Goal: Information Seeking & Learning: Learn about a topic

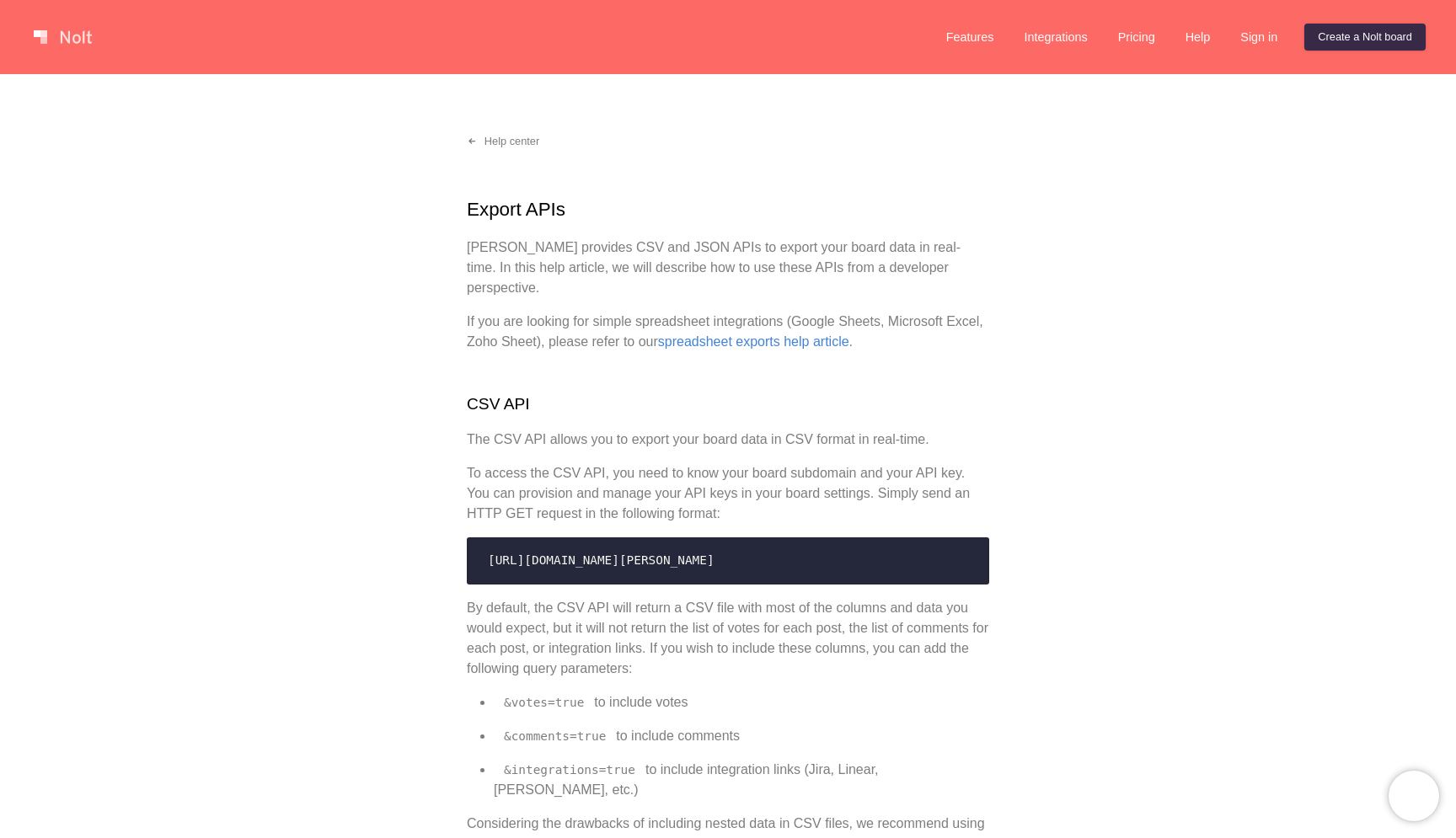
click at [64, 40] on link at bounding box center [63, 37] width 72 height 27
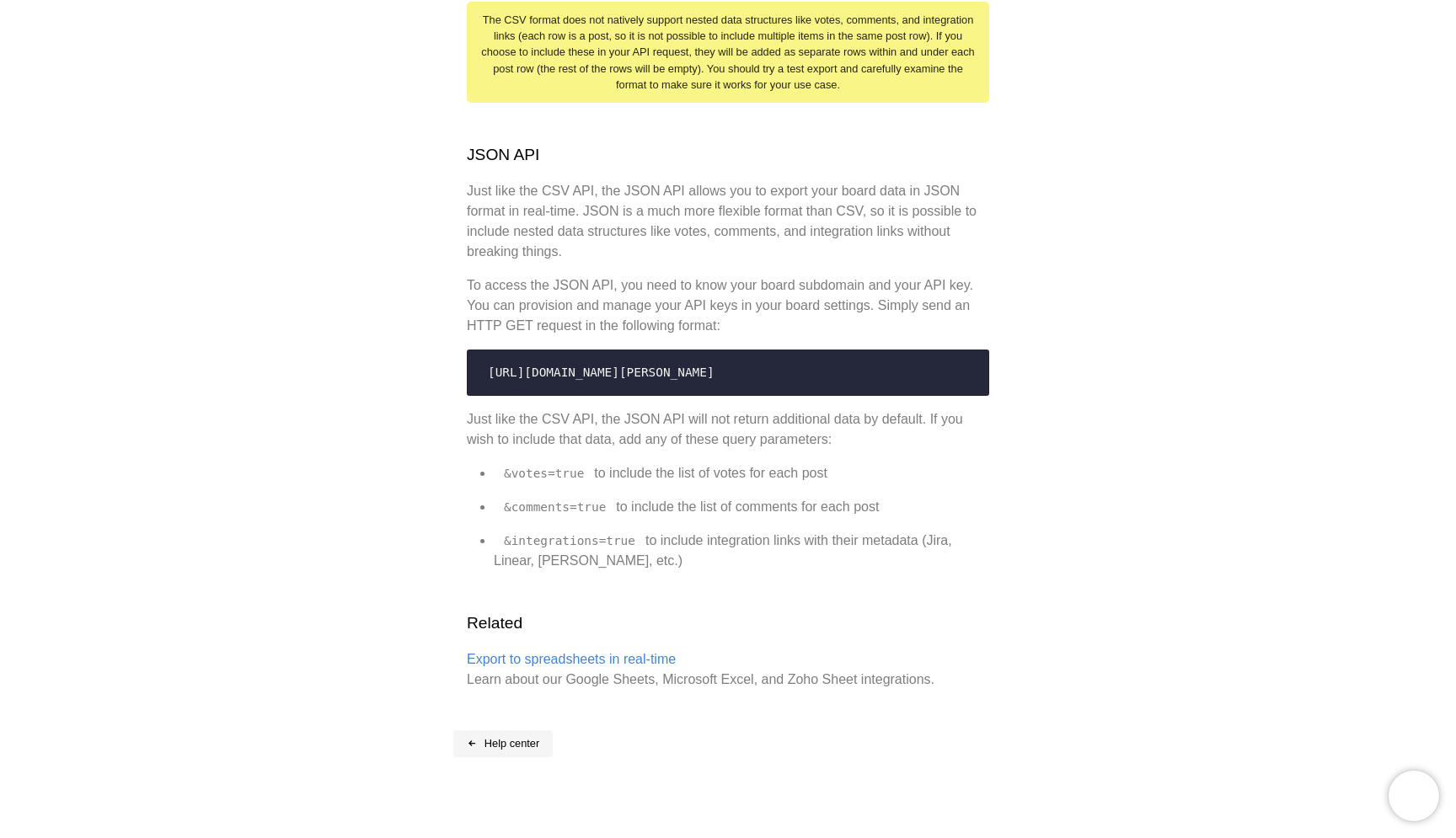
click at [527, 730] on link "Help center" at bounding box center [503, 743] width 99 height 27
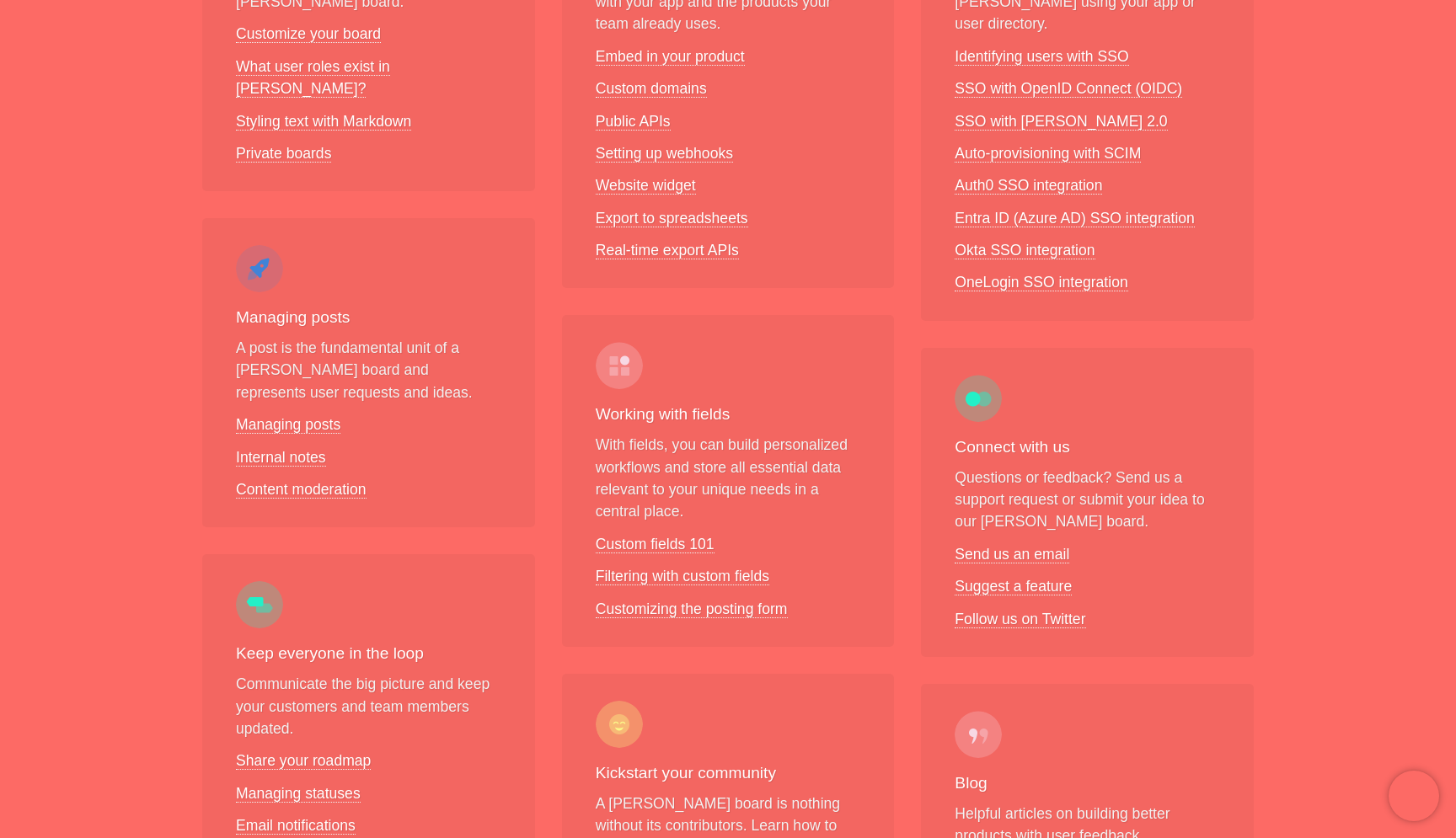
scroll to position [476, 0]
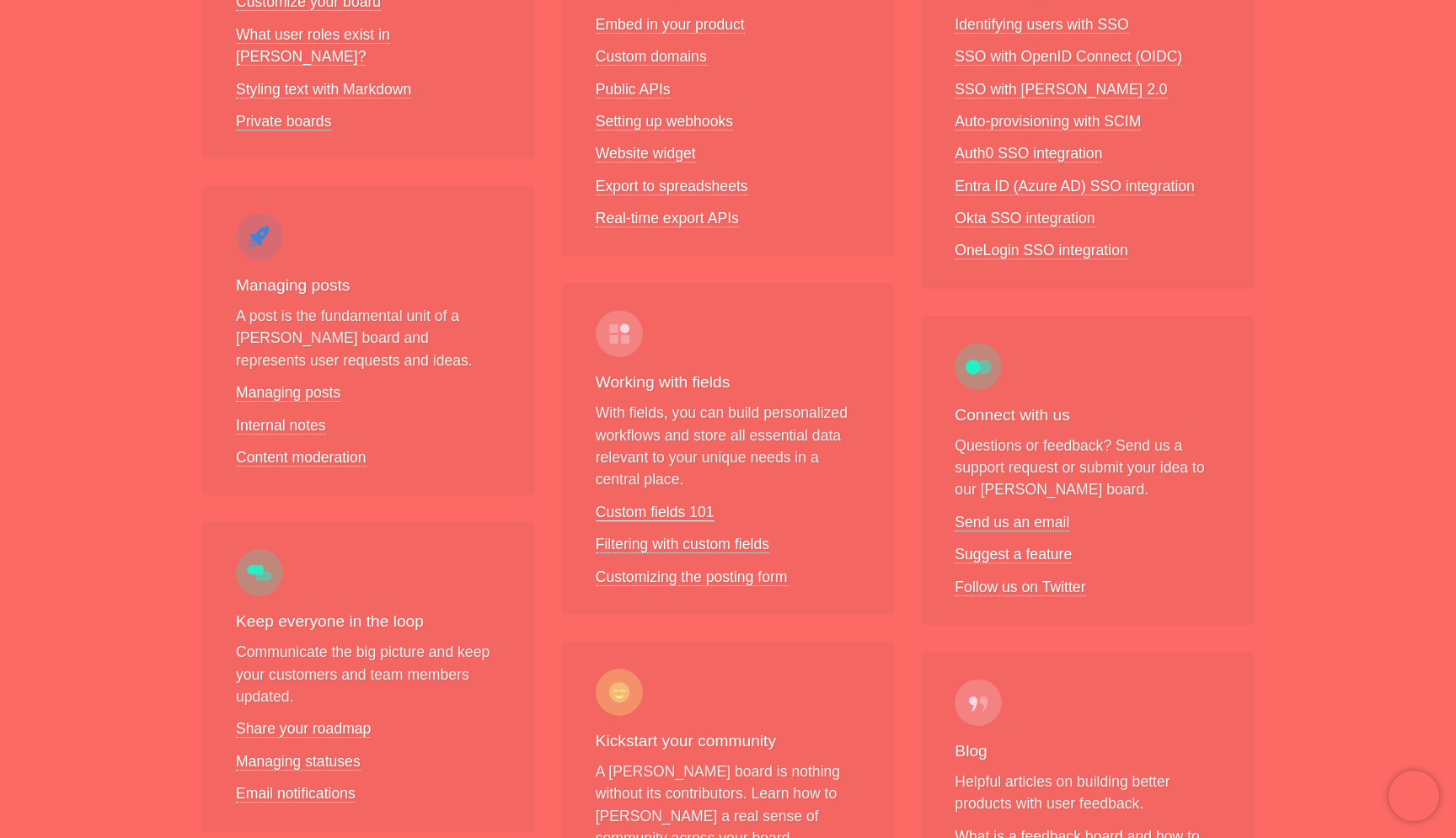
click at [638, 513] on link "Custom fields 101" at bounding box center [655, 512] width 118 height 18
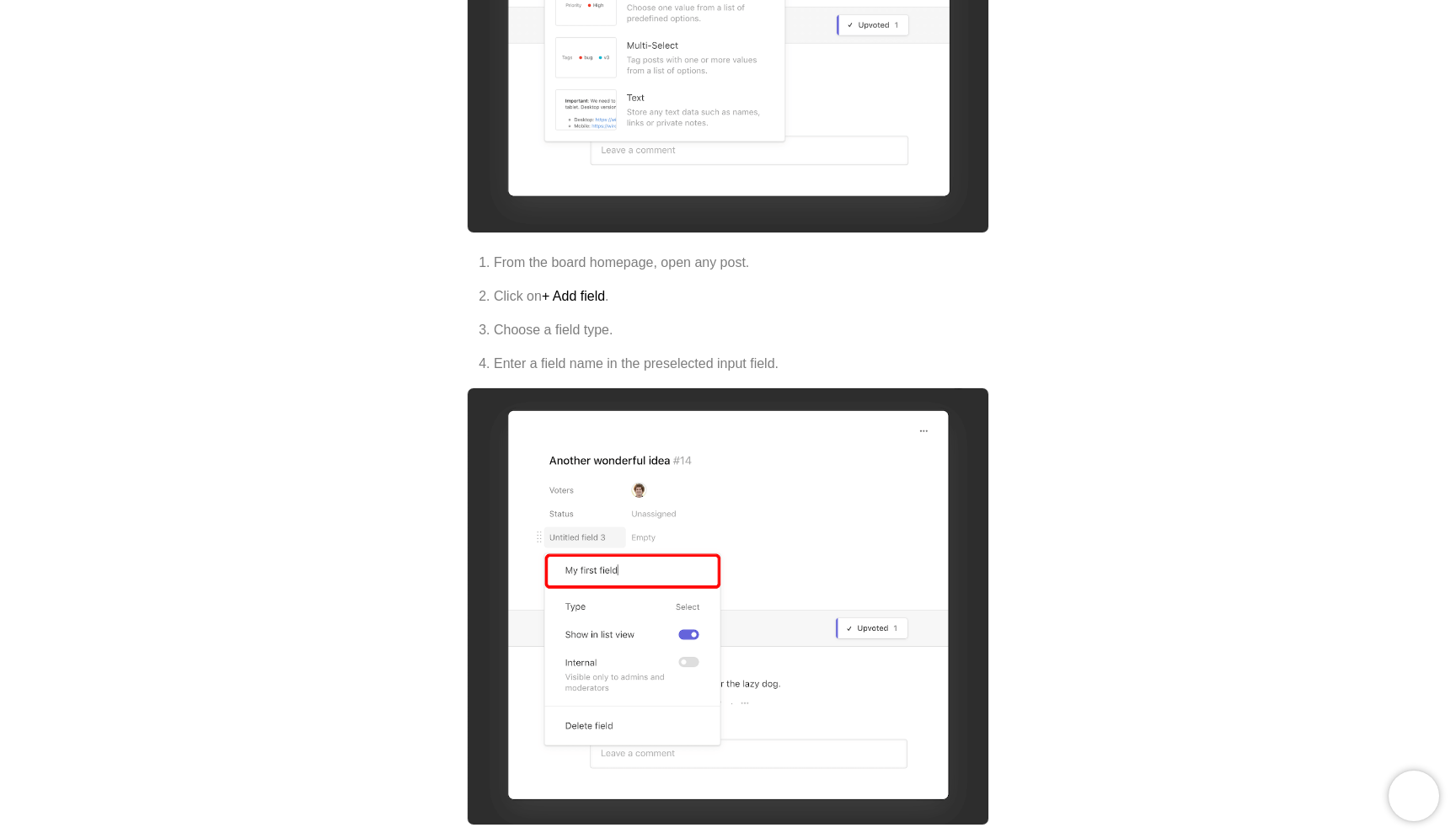
scroll to position [3037, 0]
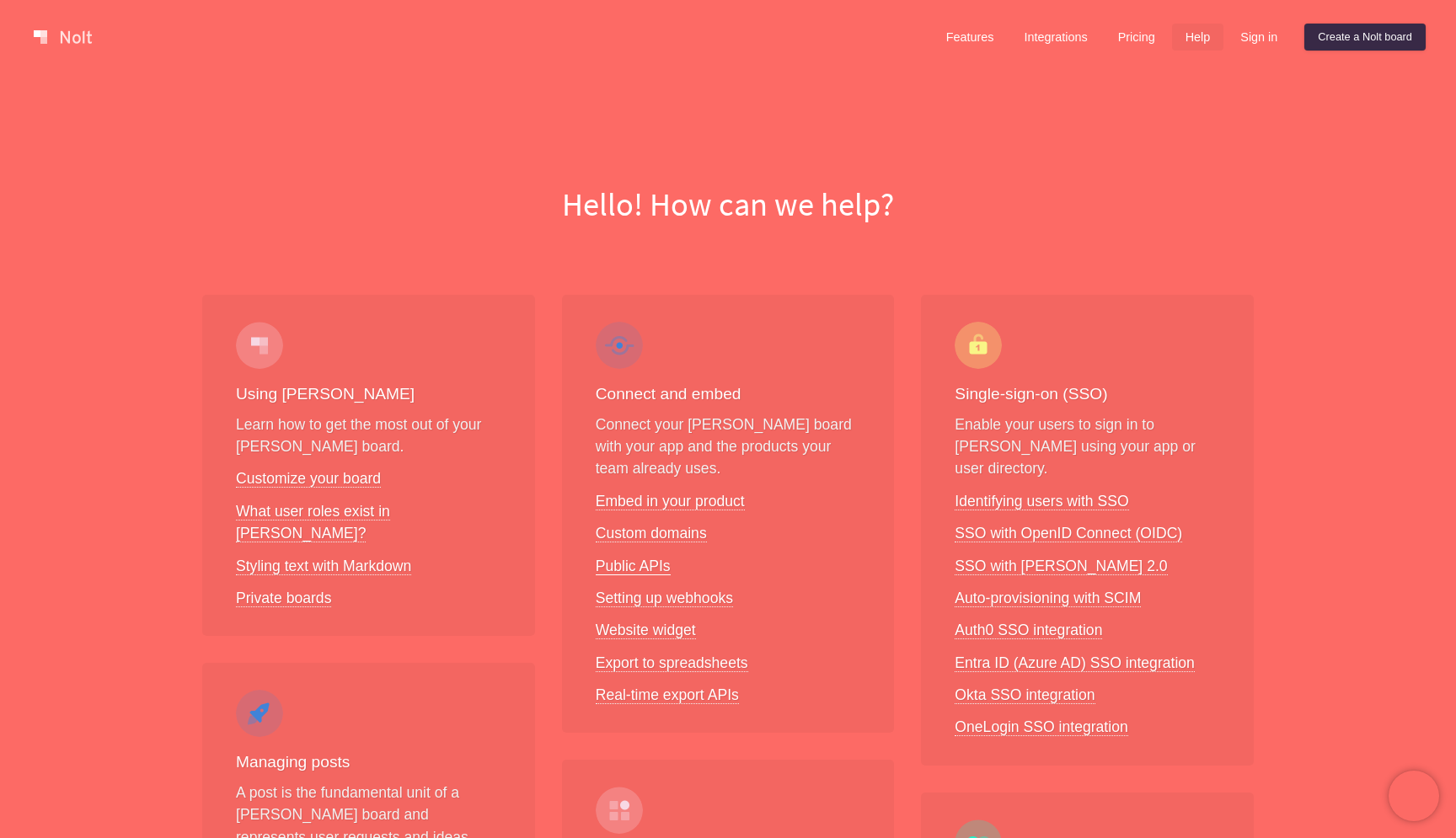
click at [655, 564] on link "Public APIs" at bounding box center [633, 566] width 75 height 18
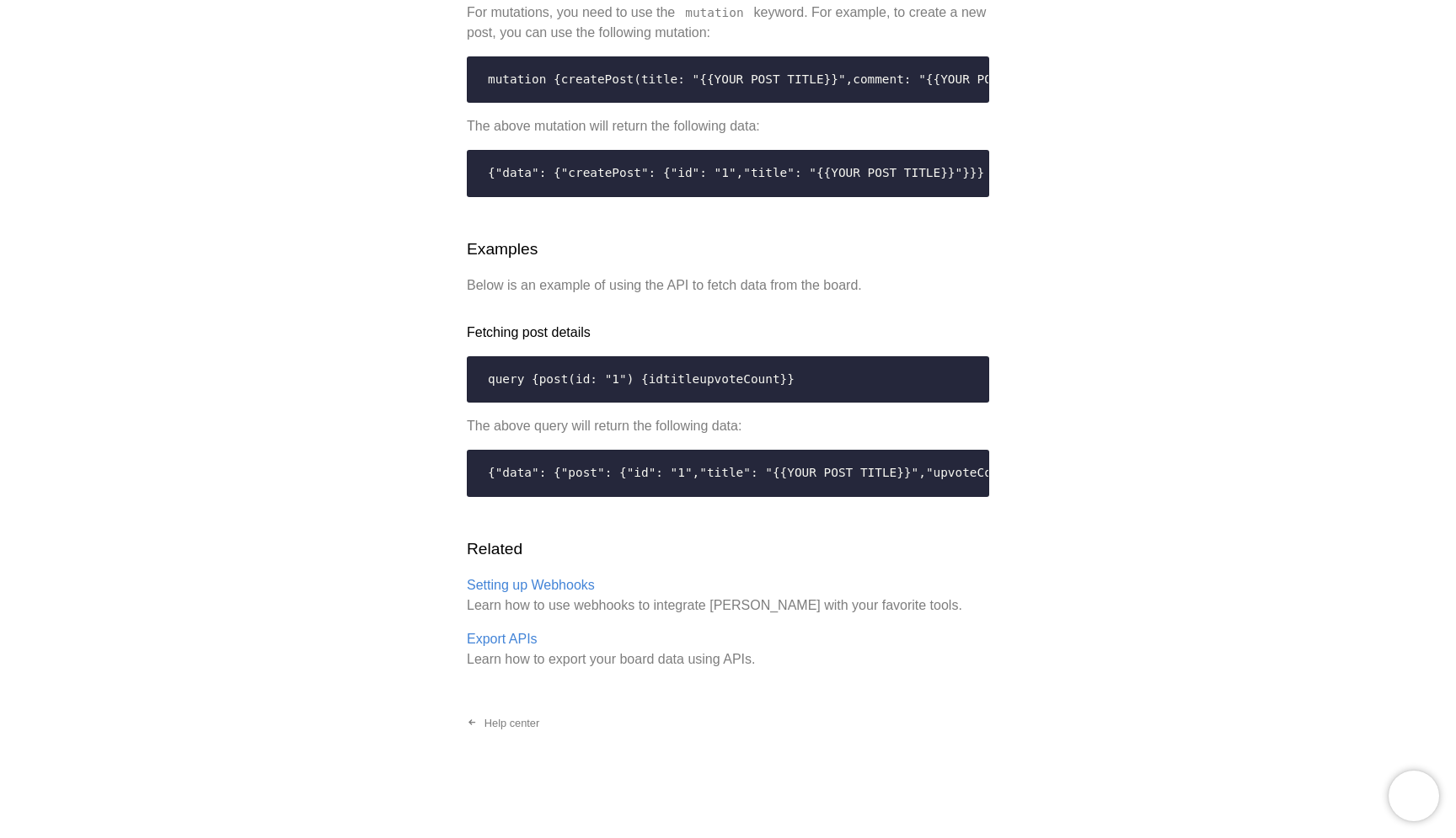
scroll to position [3373, 0]
click at [557, 589] on link "Setting up Webhooks" at bounding box center [530, 585] width 128 height 15
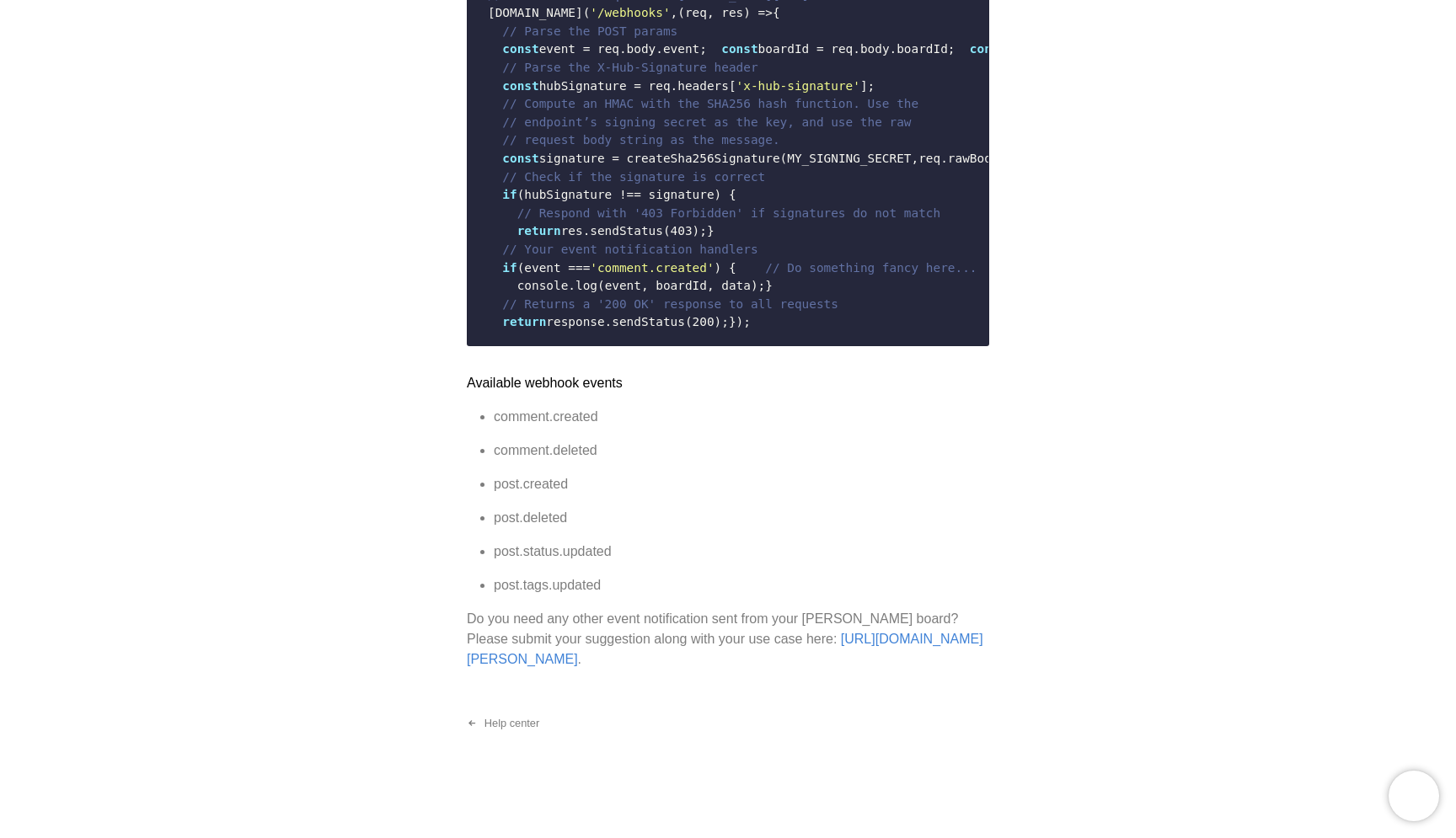
scroll to position [2956, 0]
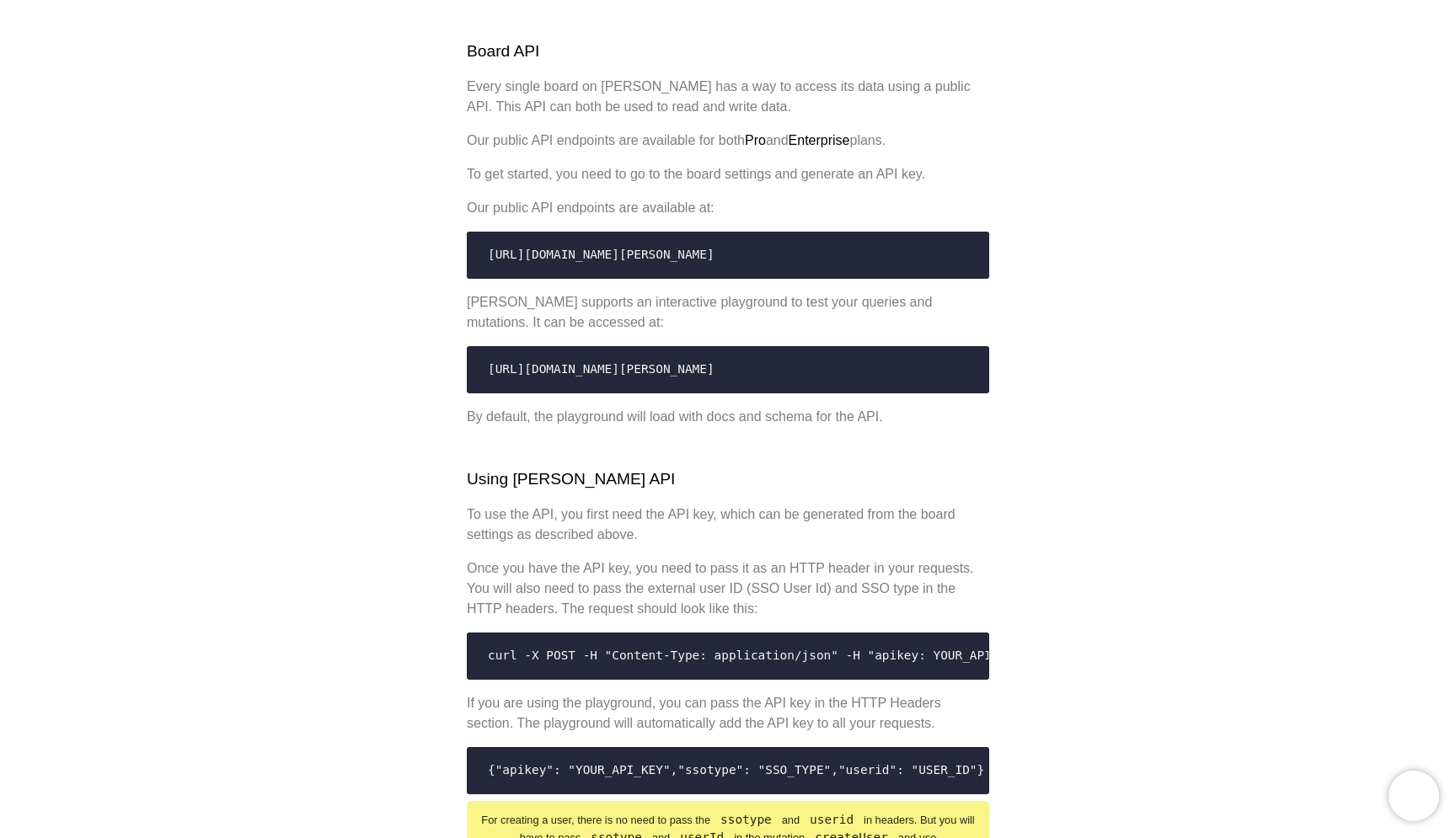
scroll to position [412, 0]
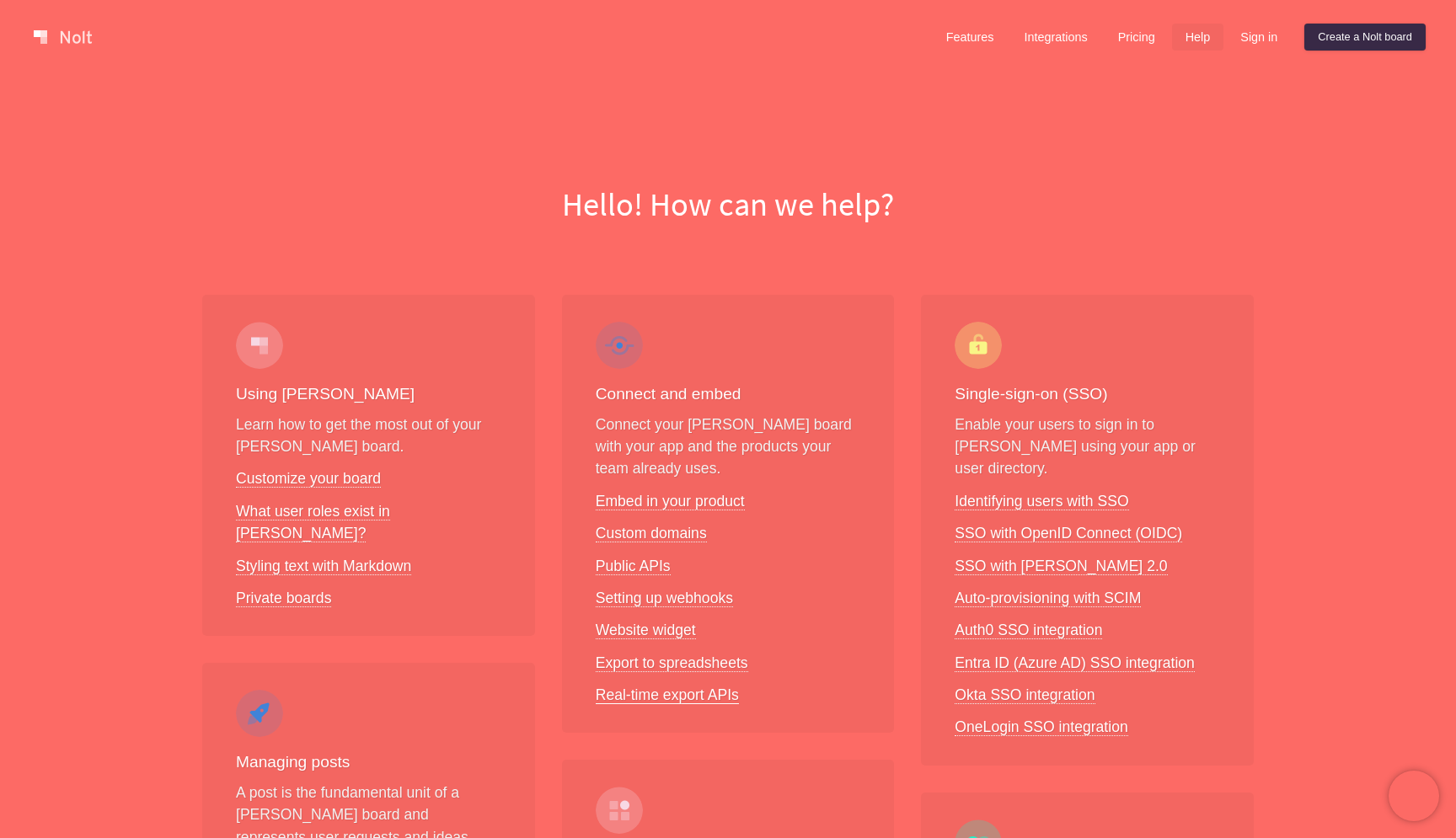
click at [607, 701] on link "Real-time export APIs" at bounding box center [667, 695] width 143 height 18
click at [627, 536] on link "Custom domains" at bounding box center [651, 533] width 111 height 18
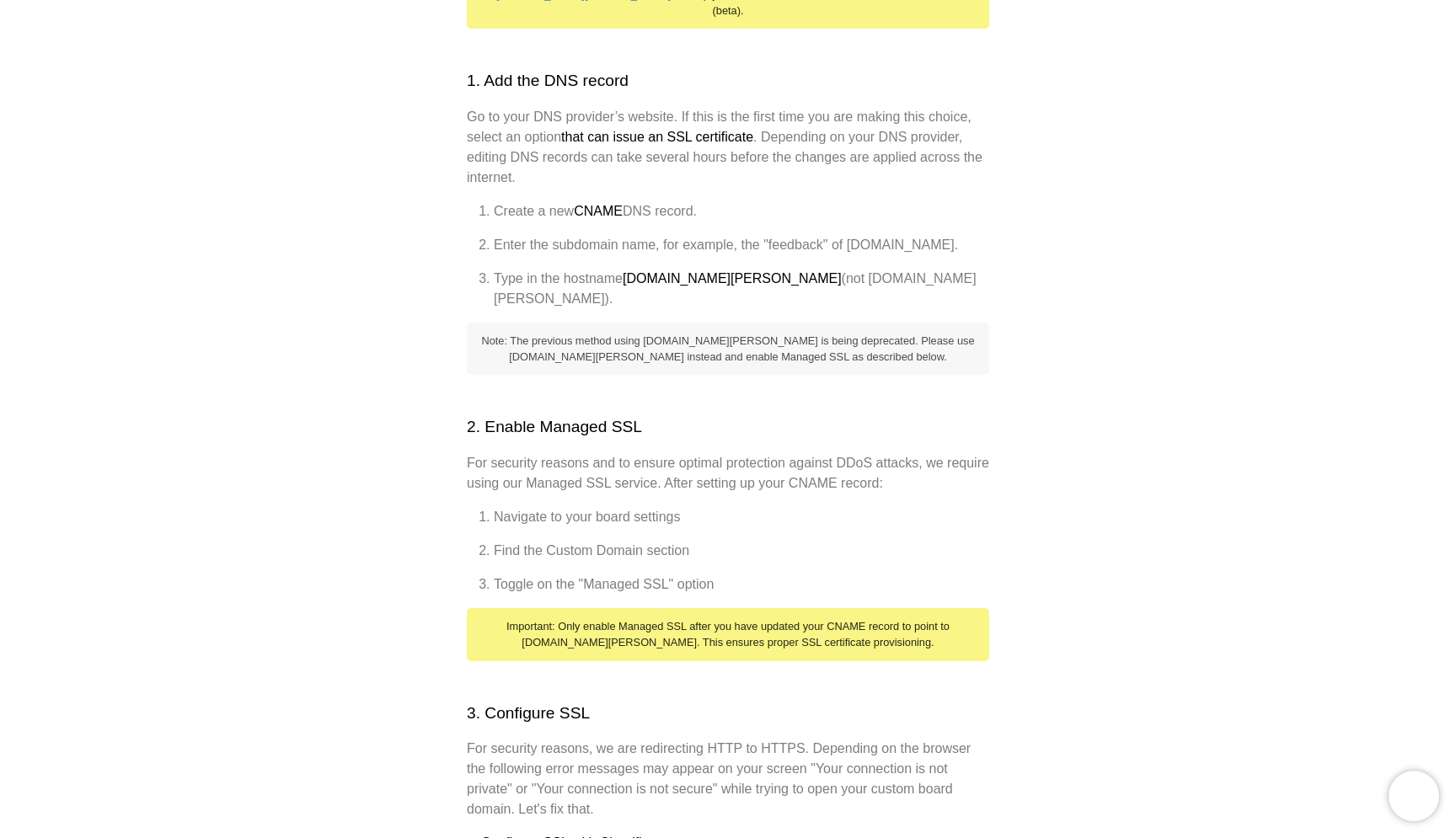
scroll to position [224, 0]
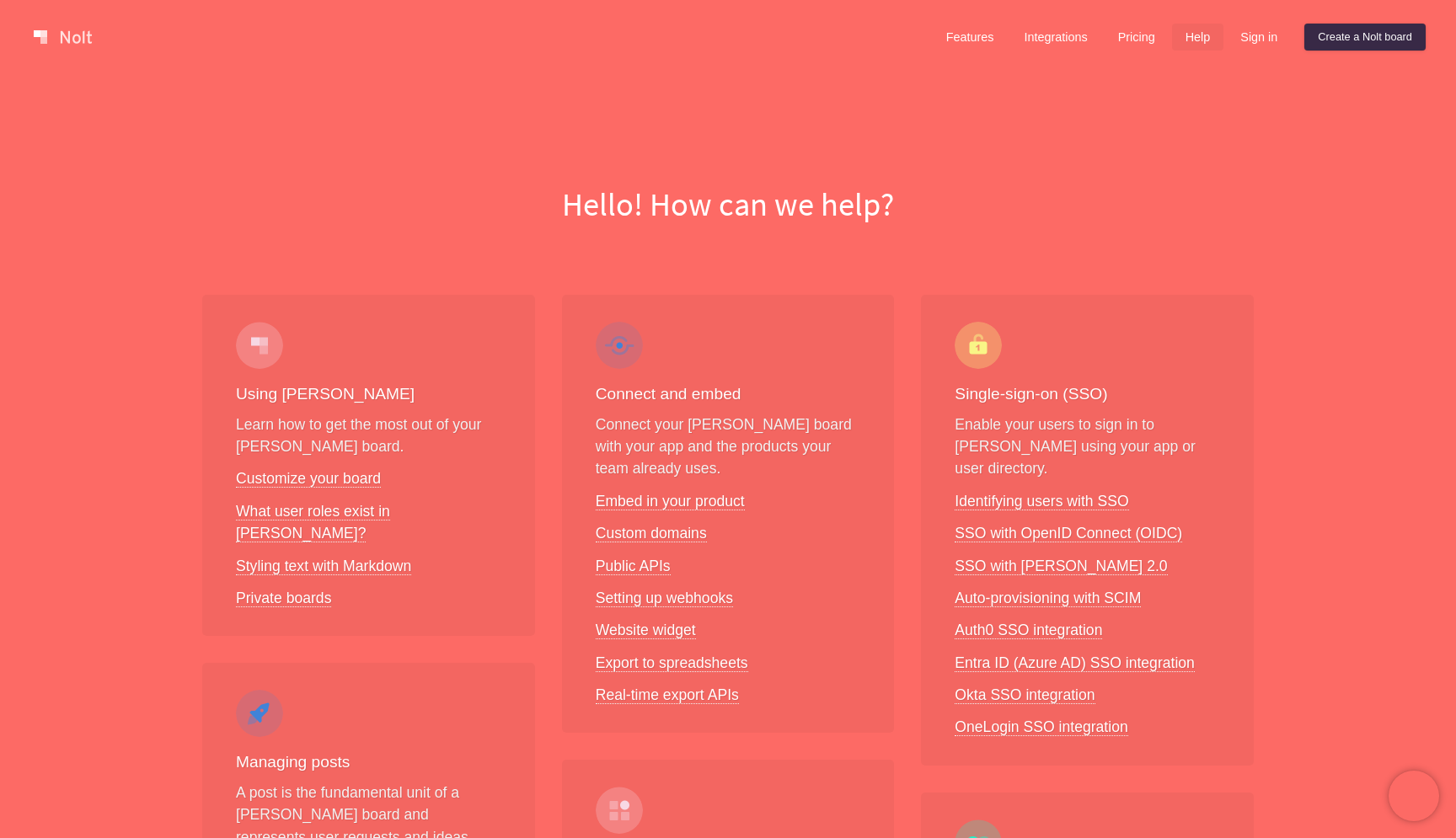
scroll to position [7, 0]
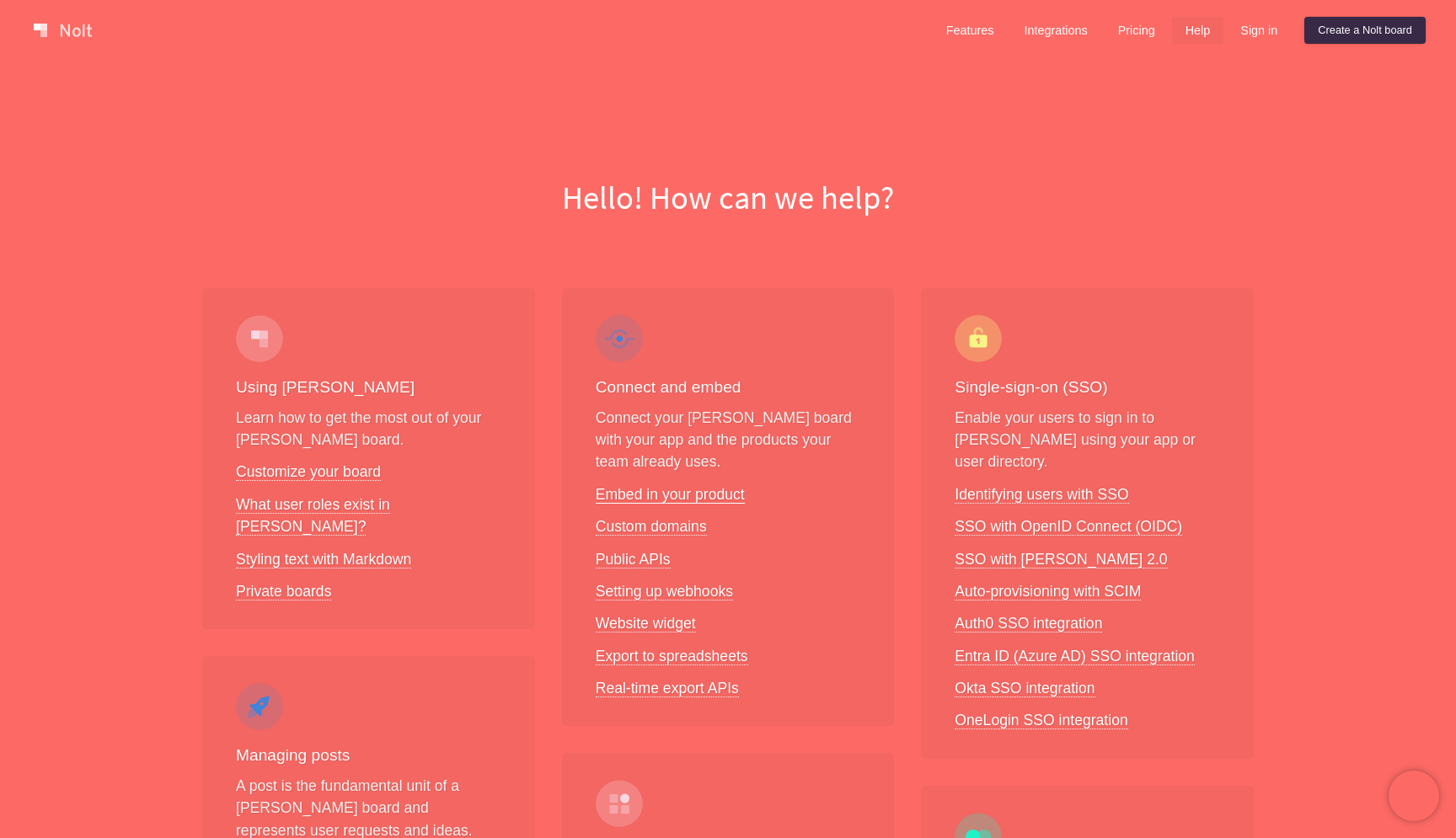
click at [620, 496] on link "Embed in your product" at bounding box center [670, 494] width 149 height 18
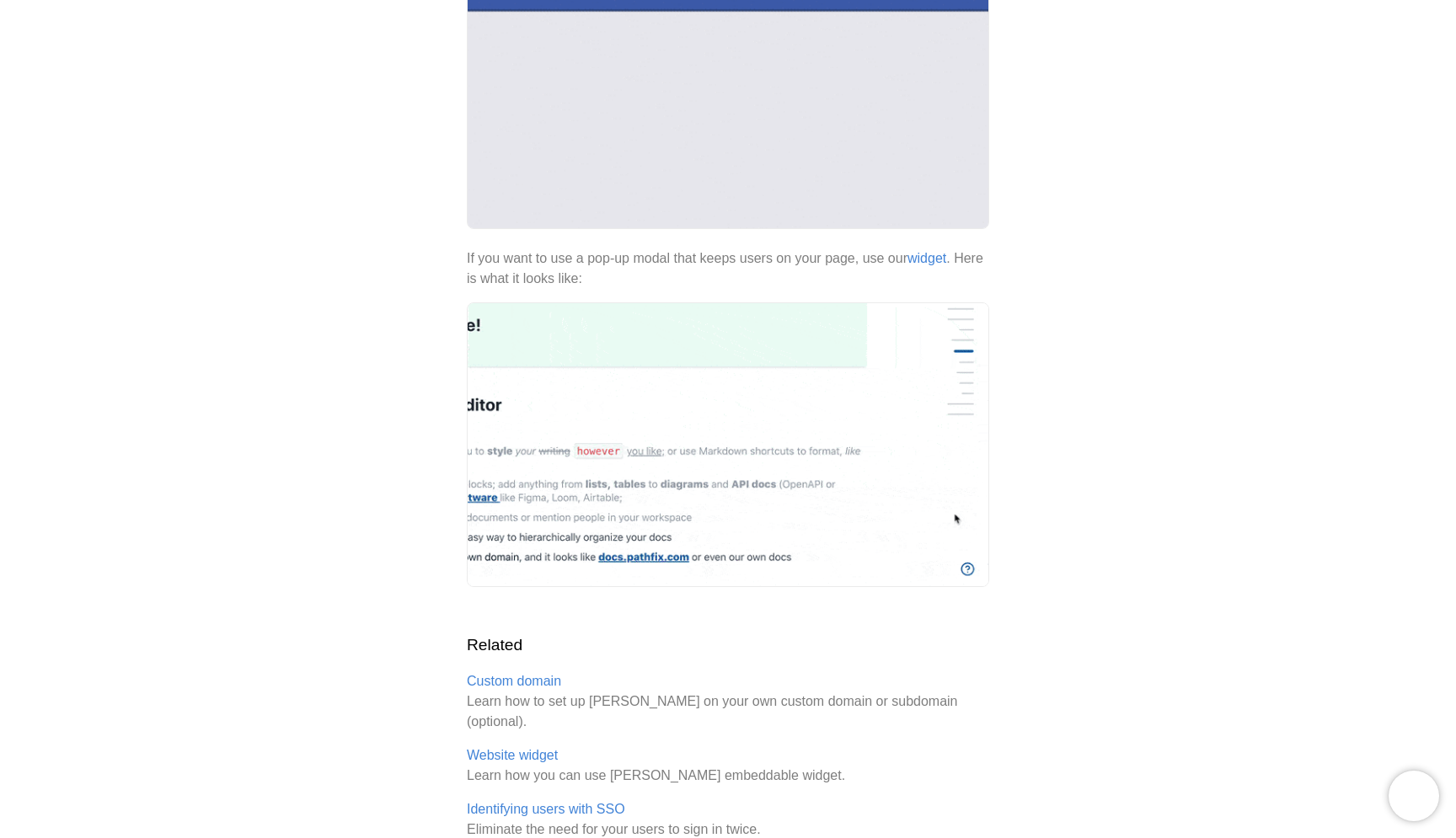
scroll to position [451, 0]
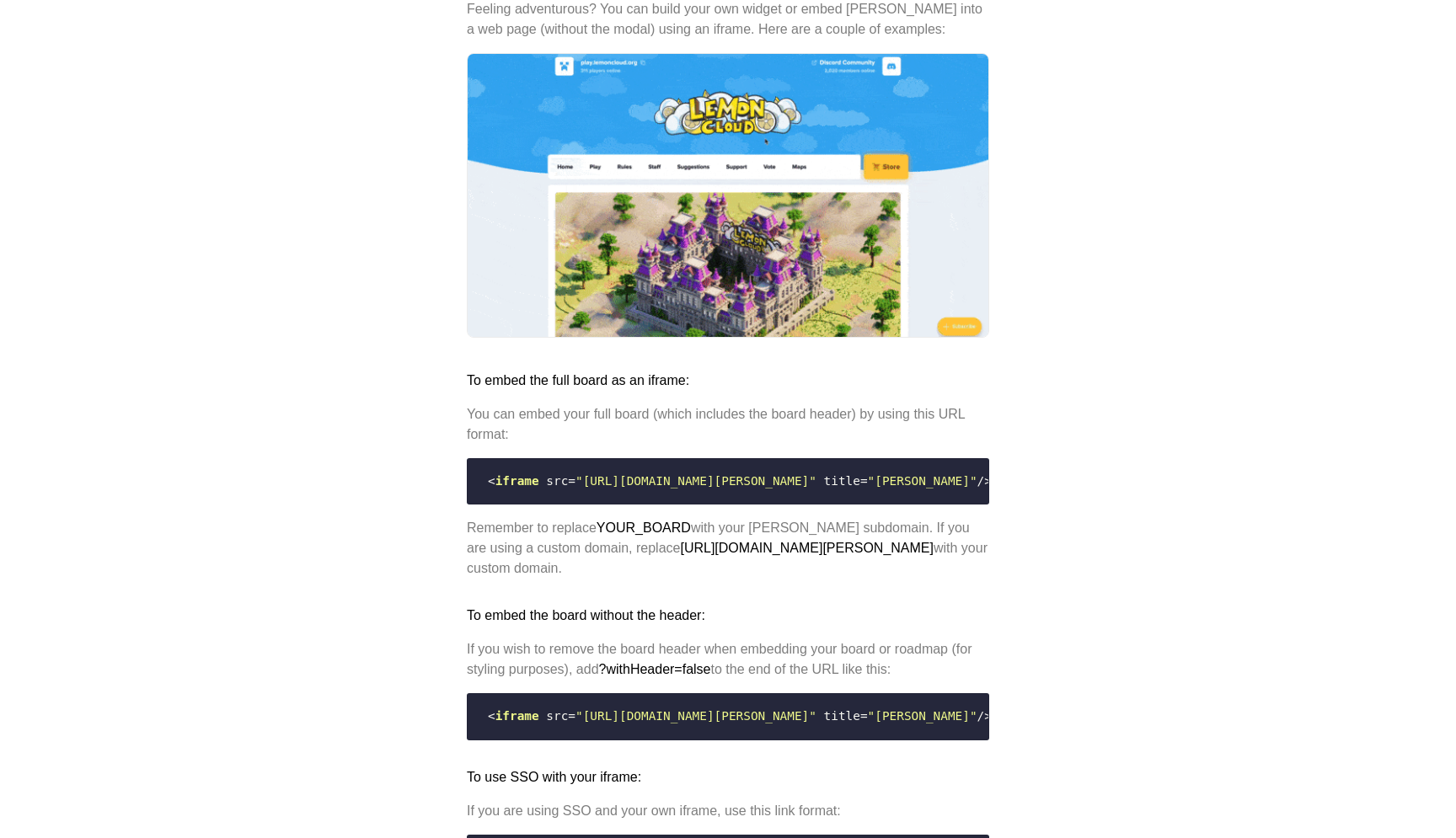
scroll to position [1095, 0]
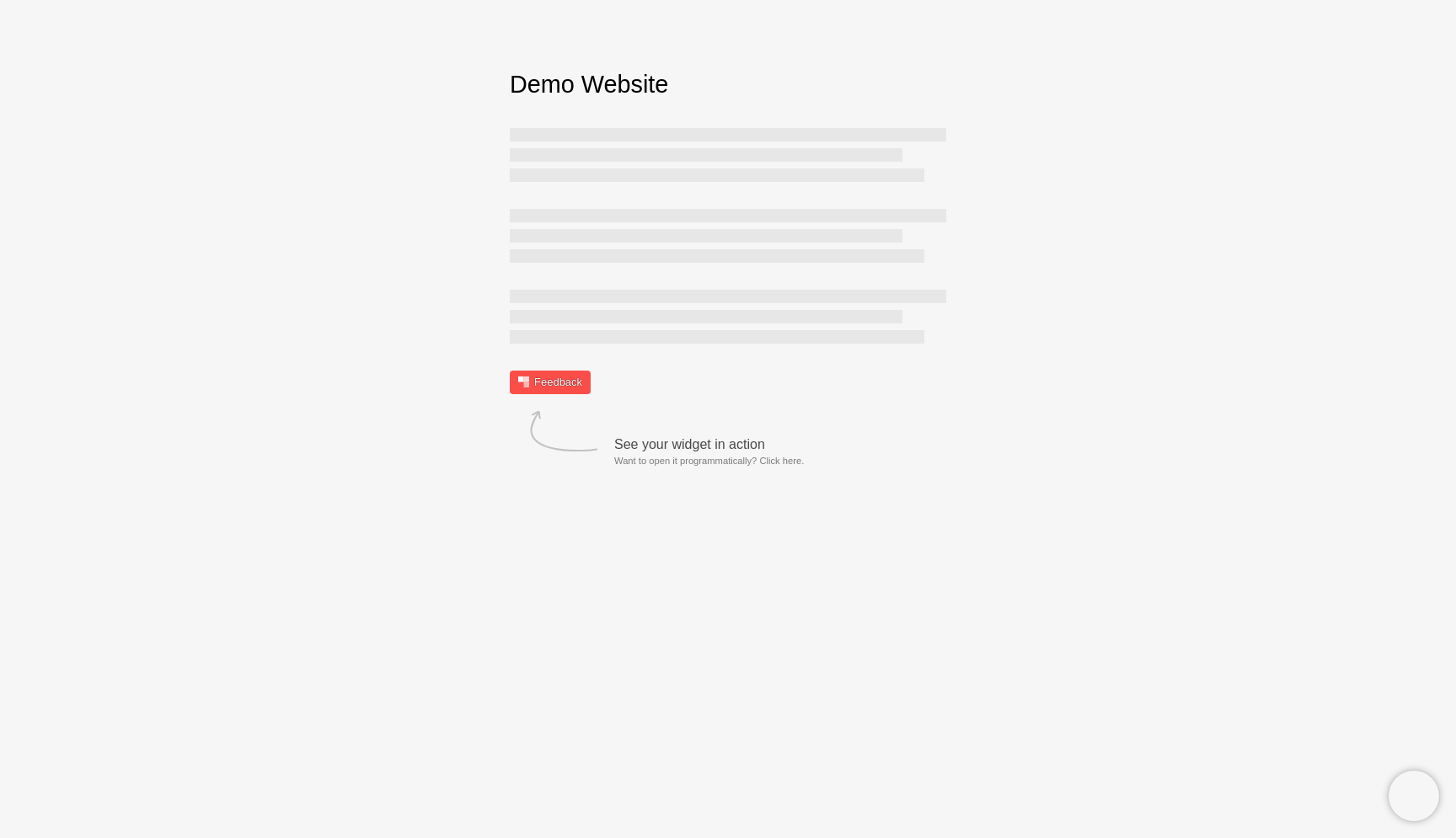
click at [568, 391] on link "Feedback" at bounding box center [549, 382] width 81 height 24
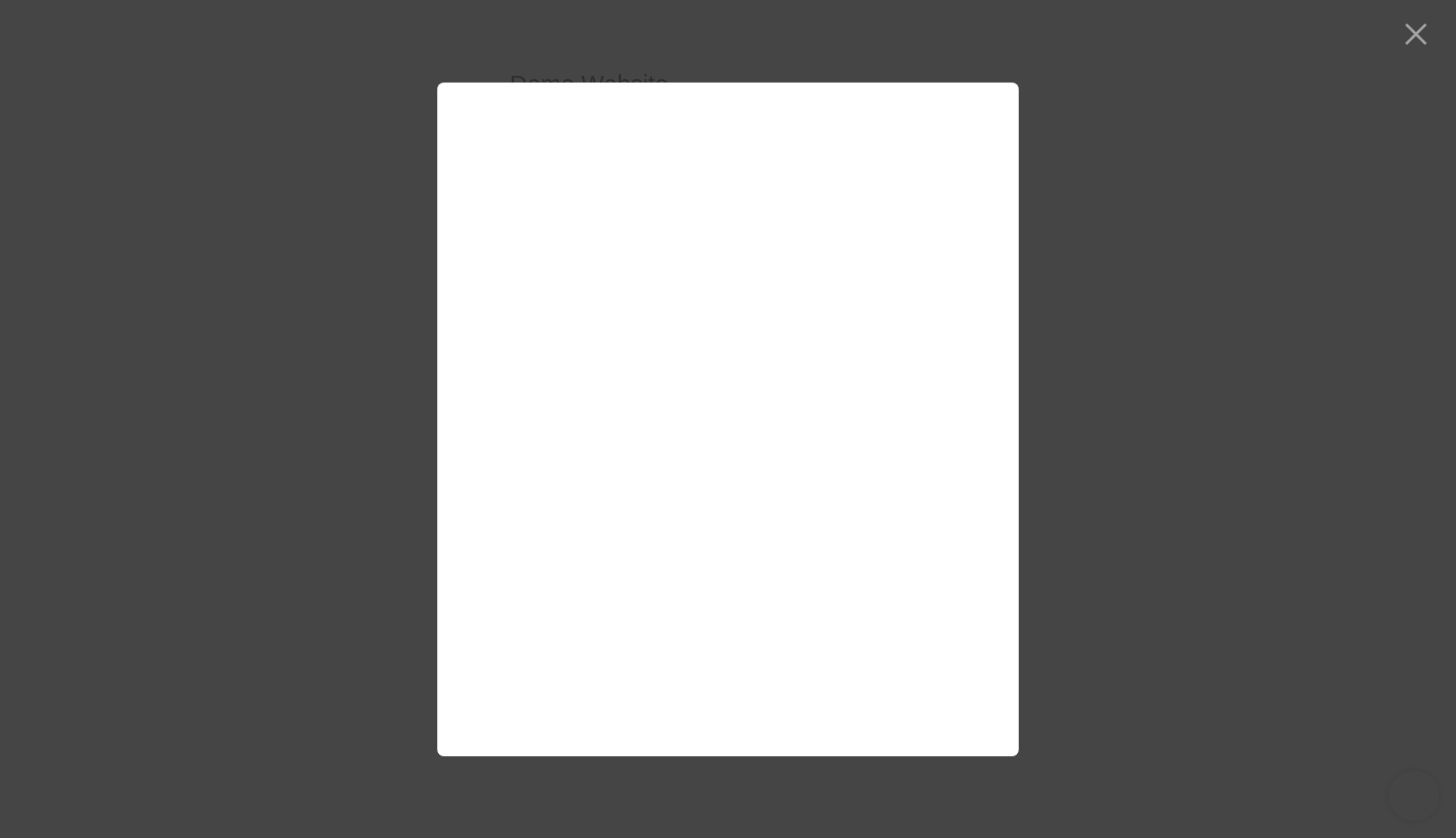
click at [1228, 145] on div at bounding box center [728, 419] width 1456 height 838
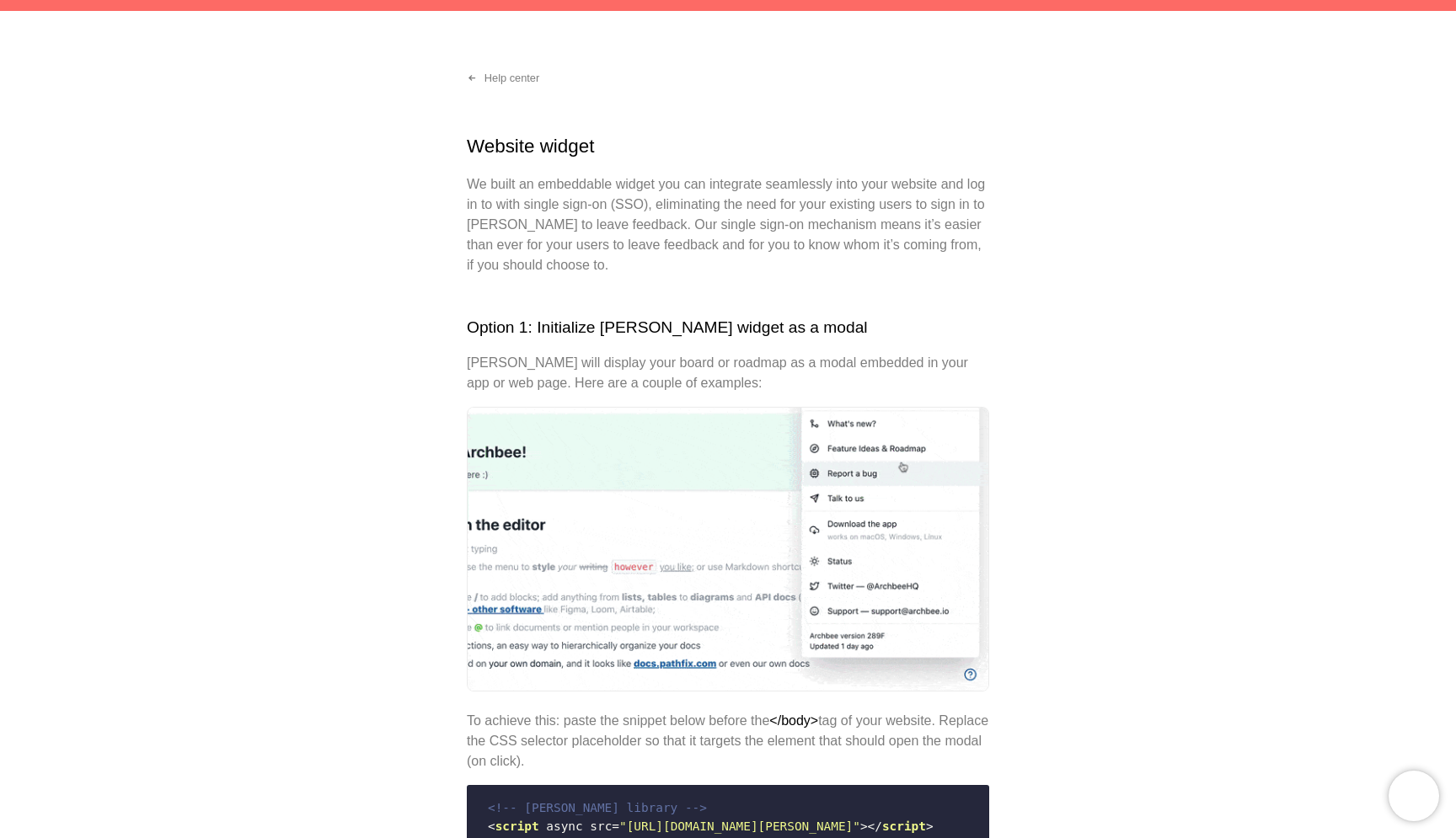
scroll to position [64, 0]
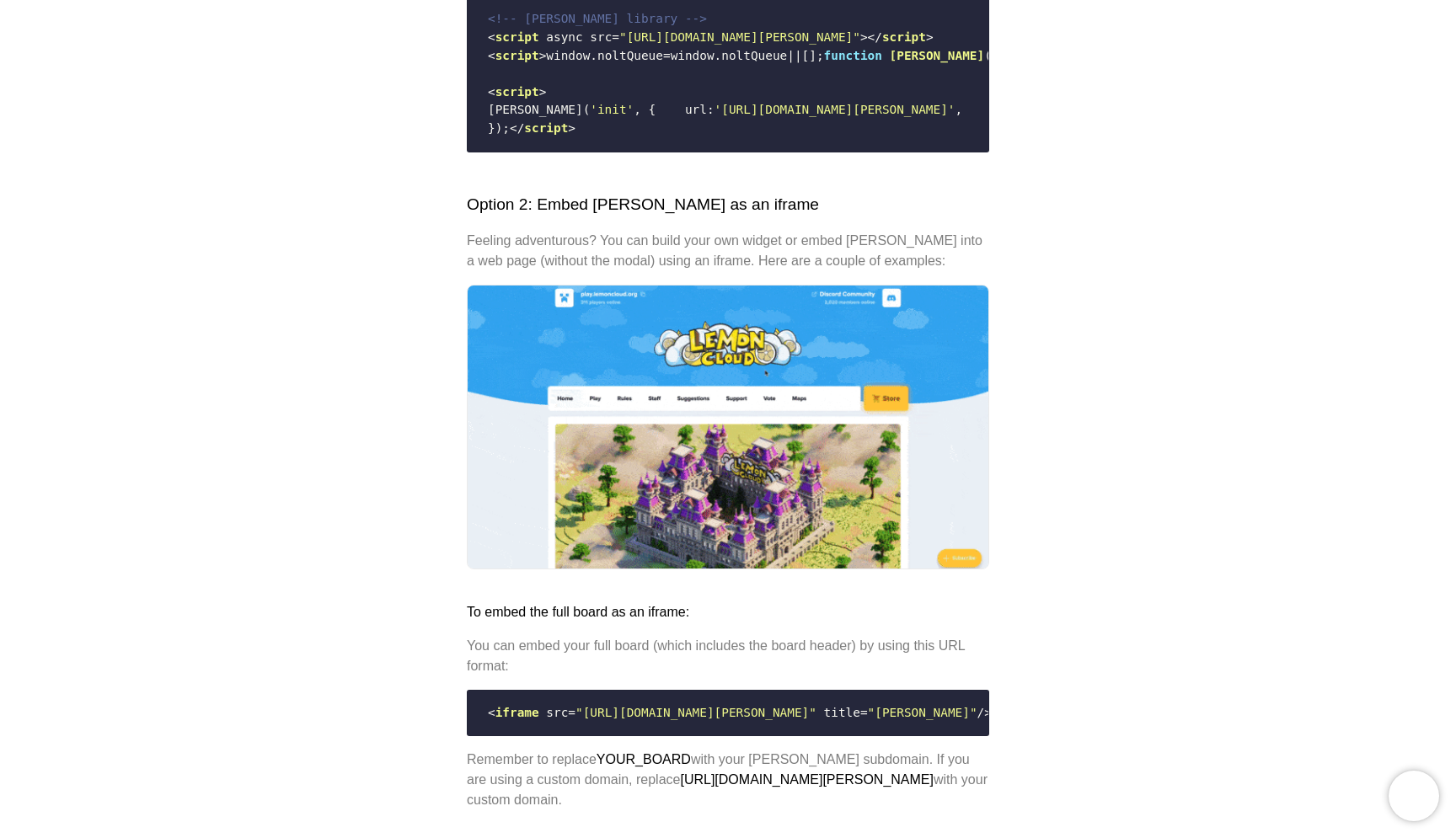
scroll to position [949, 0]
